Goal: Navigation & Orientation: Find specific page/section

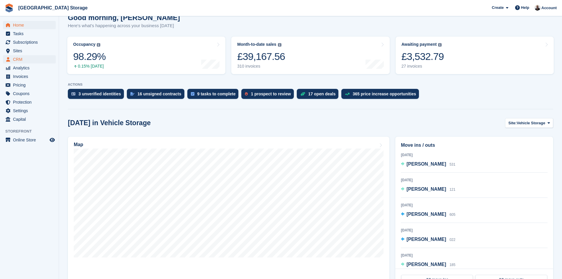
scroll to position [30, 0]
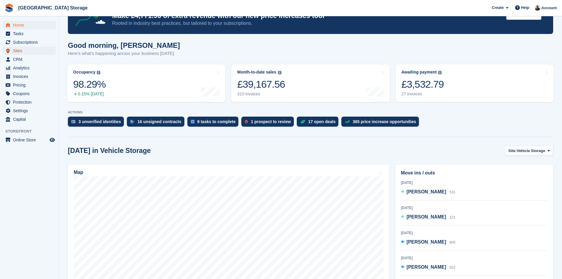
click at [21, 51] on span "Sites" at bounding box center [30, 51] width 35 height 8
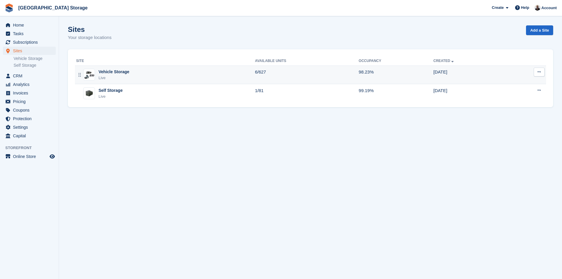
click at [113, 76] on div "Live" at bounding box center [114, 78] width 31 height 6
